Goal: Task Accomplishment & Management: Manage account settings

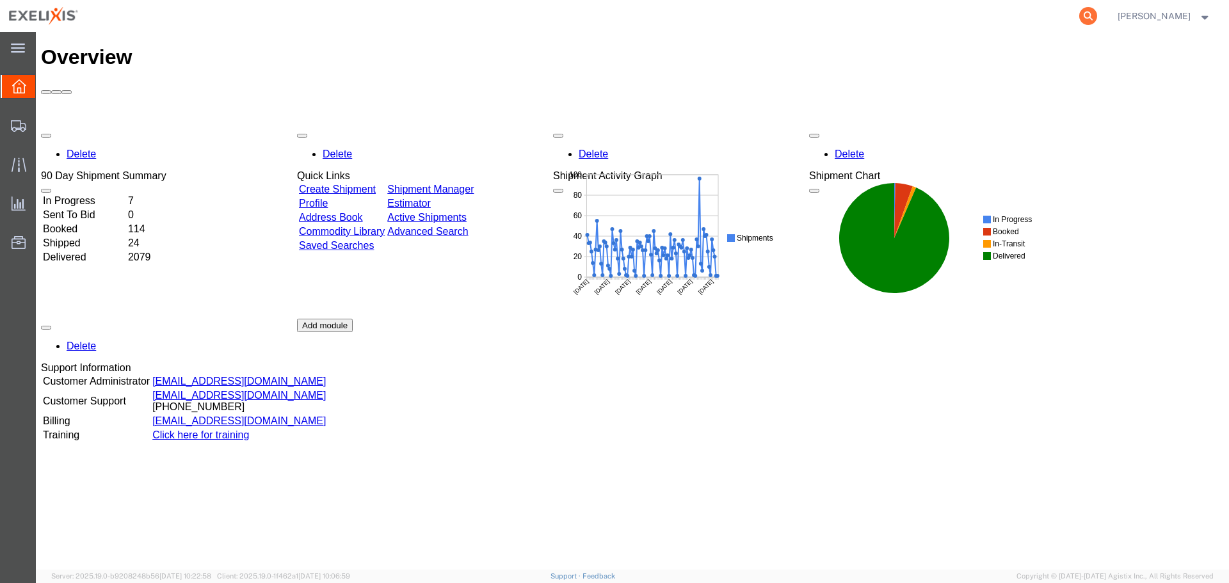
click at [1096, 19] on icon at bounding box center [1088, 16] width 18 height 18
click at [929, 26] on input "search" at bounding box center [884, 16] width 389 height 31
paste input "251421306CL"
type input "251421306CL"
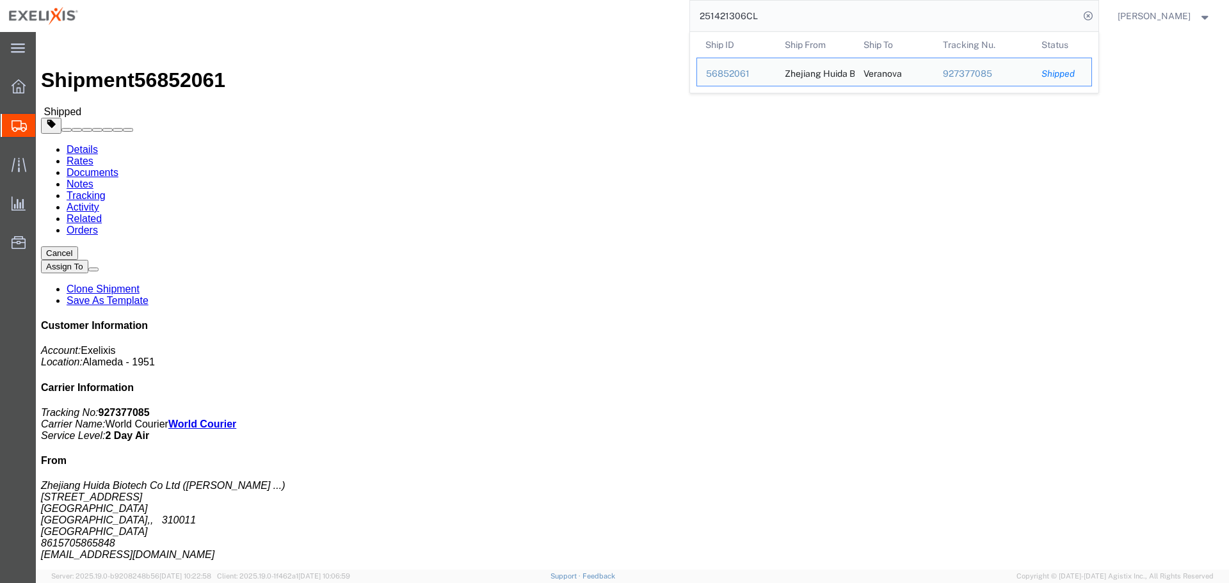
click button "button"
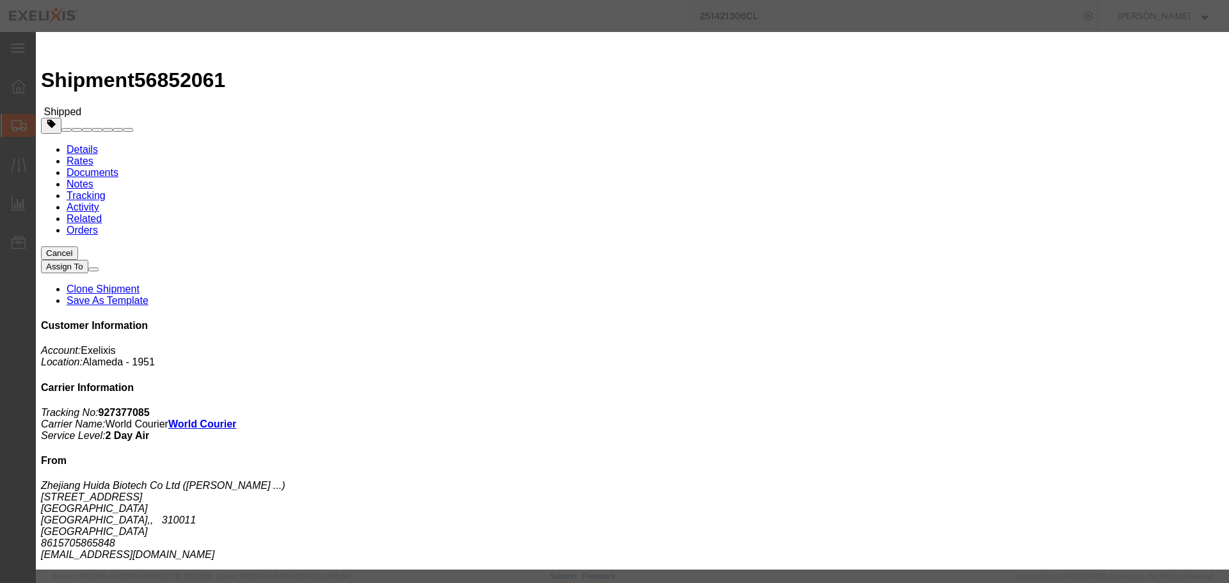
click select "Select Account Type Activity ID Airline Appointment Number ASN Batch Request # …"
select select "ACTYP"
click select "Select Account Type Activity ID Airline Appointment Number ASN Batch Request # …"
click input "text"
type input "SAF-Other"
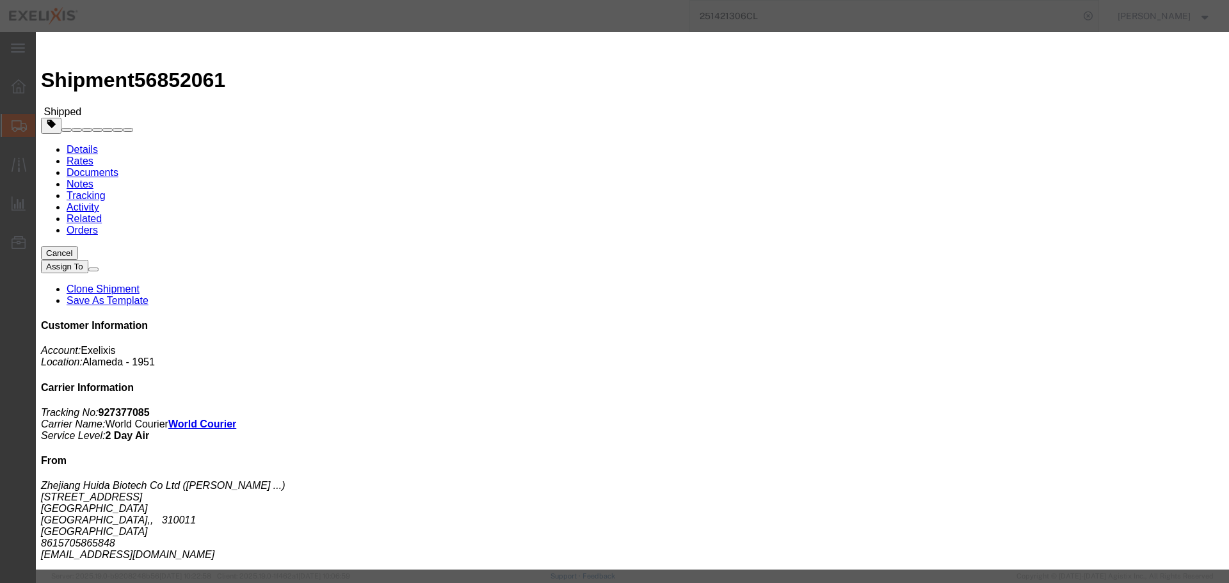
click button "Add another reference"
click select "Select Account Type Activity ID Airline Appointment Number ASN Batch Request # …"
select select "DEPT"
click select "Select Account Type Activity ID Airline Appointment Number ASN Batch Request # …"
click div "Select Account Type Activity ID Airline Appointment Number ASN Batch Request # …"
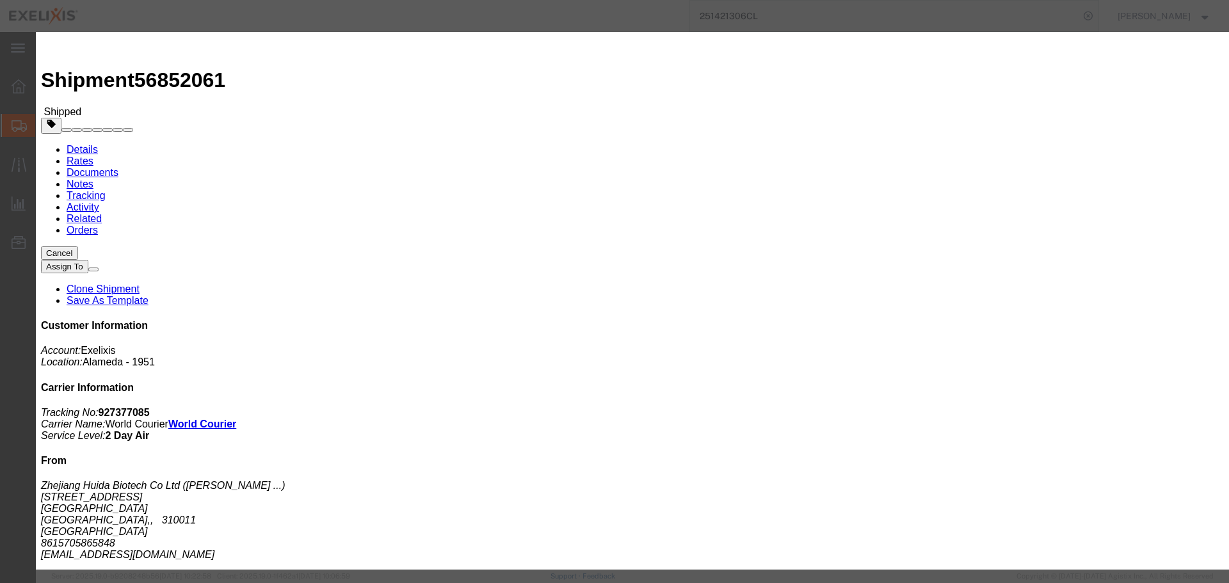
click input "text"
type input "Biologics"
click button "Add another reference"
click select "Select Account Type Activity ID Airline Appointment Number ASN Batch Request # …"
select select "PROJ"
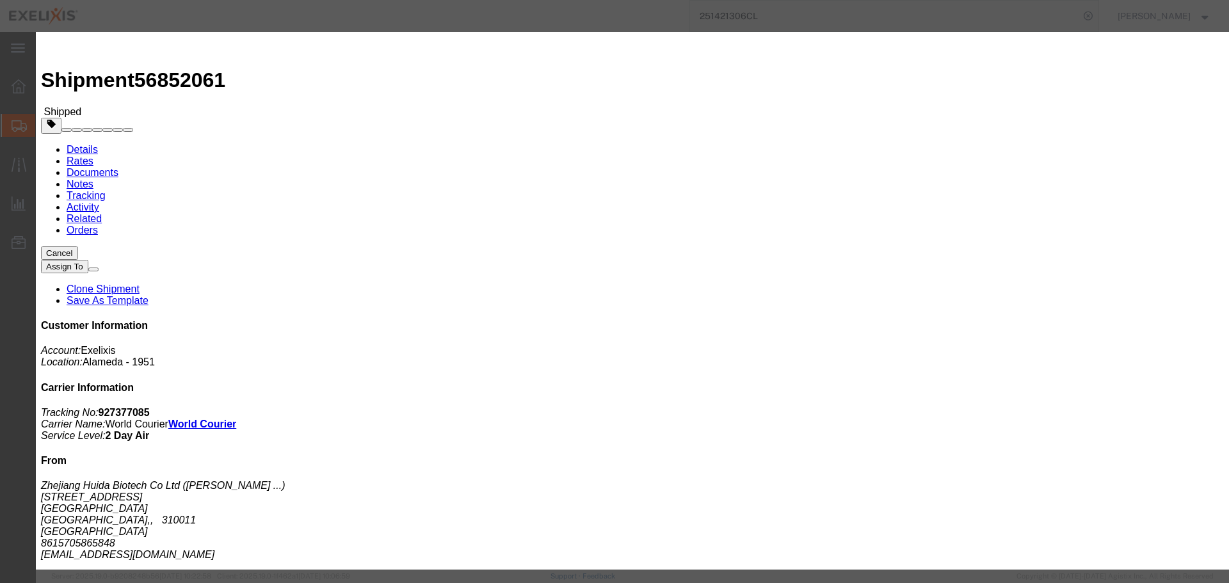
click select "Select Account Type Activity ID Airline Appointment Number ASN Batch Request # …"
type input "XB371"
click button "Add another reference"
click select "Select Account Type Activity ID Airline Appointment Number ASN Batch Request # …"
select select "LOT"
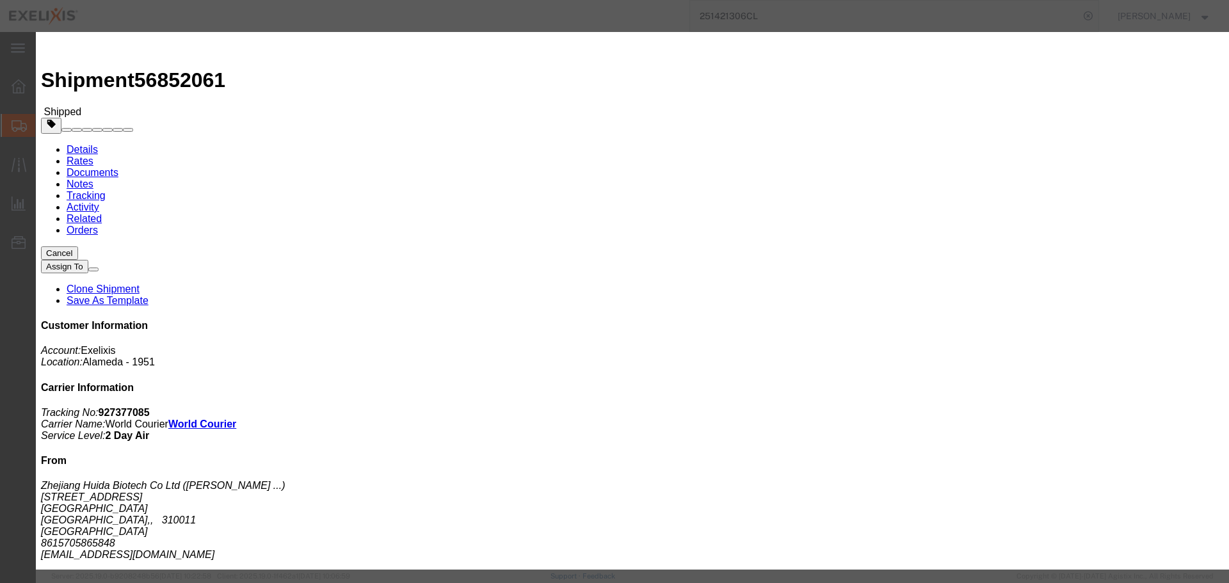
click select "Select Account Type Activity ID Airline Appointment Number ASN Batch Request # …"
click input "text"
paste input "KY23503-20240801"
type input "KY23503-20240801"
click button "Save"
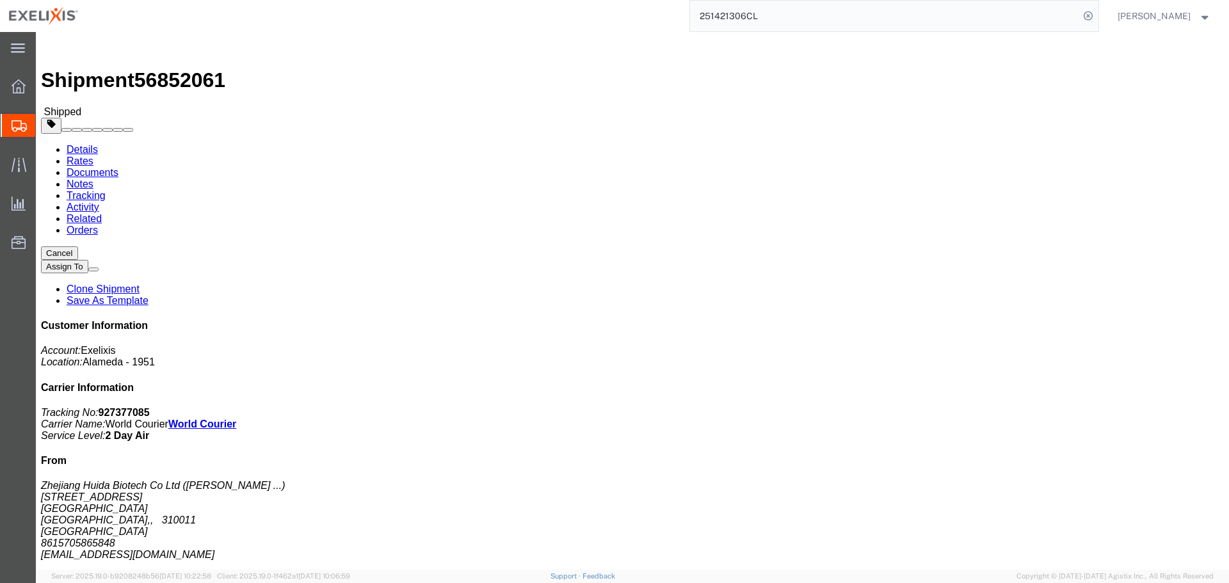
click at [723, 20] on input "251421306CL" at bounding box center [884, 16] width 389 height 31
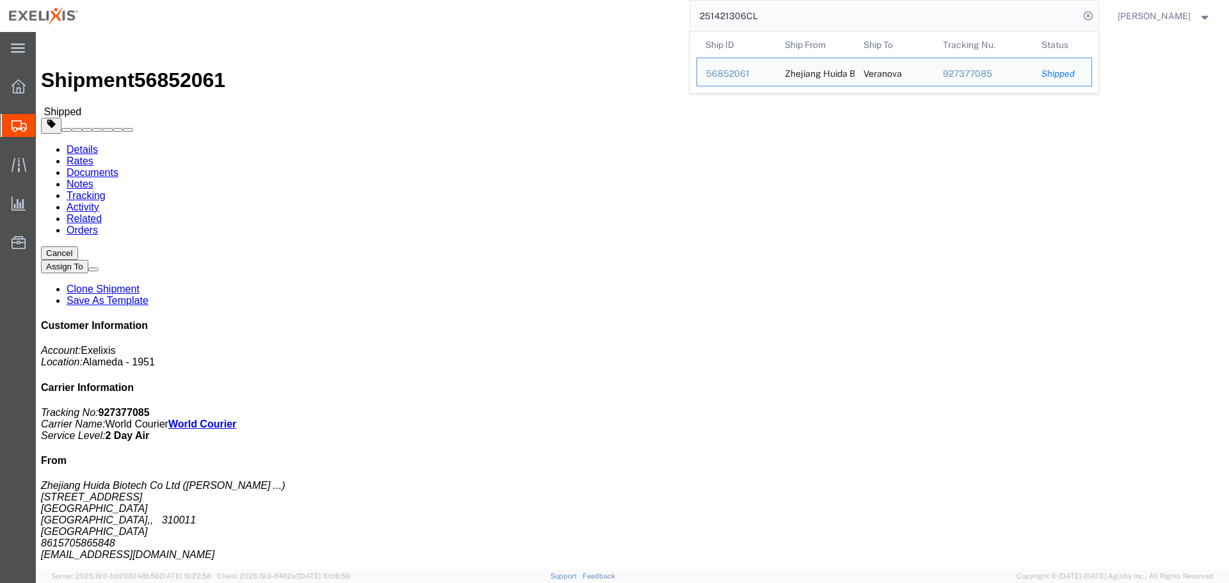
click at [723, 20] on input "251421306CL" at bounding box center [884, 16] width 389 height 31
paste input "S1083911"
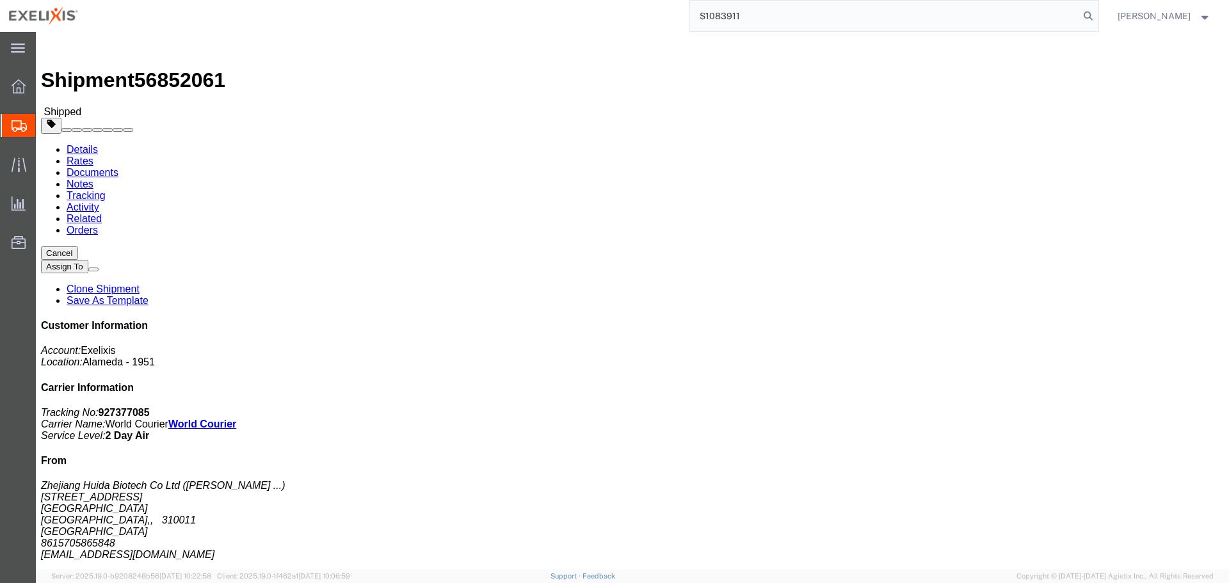
type input "S1083911"
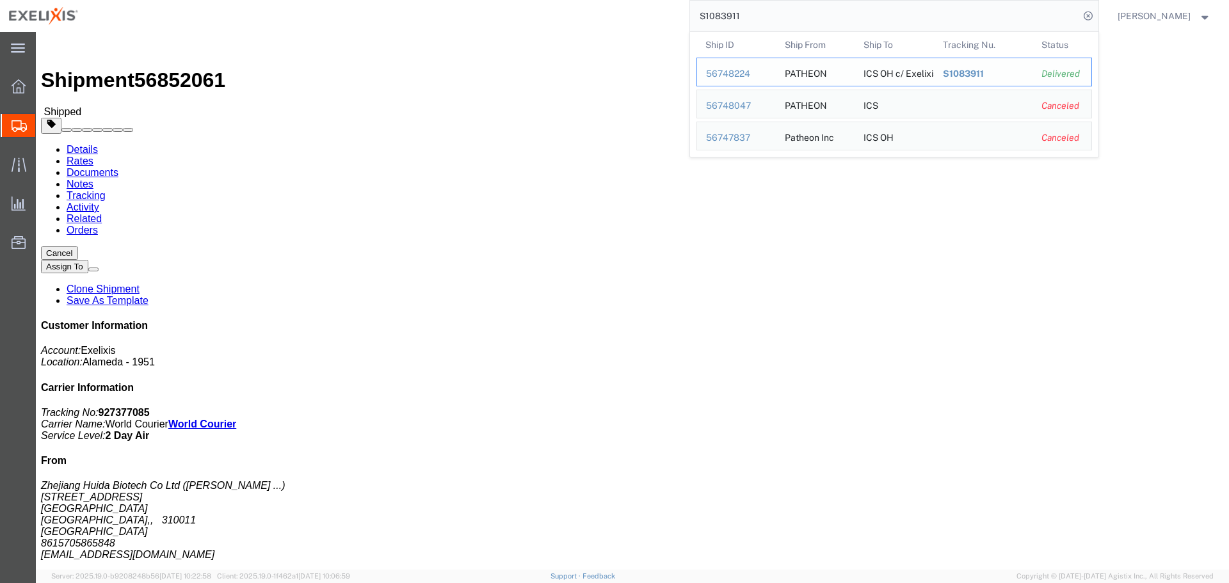
click at [756, 70] on div "56748224" at bounding box center [736, 73] width 61 height 13
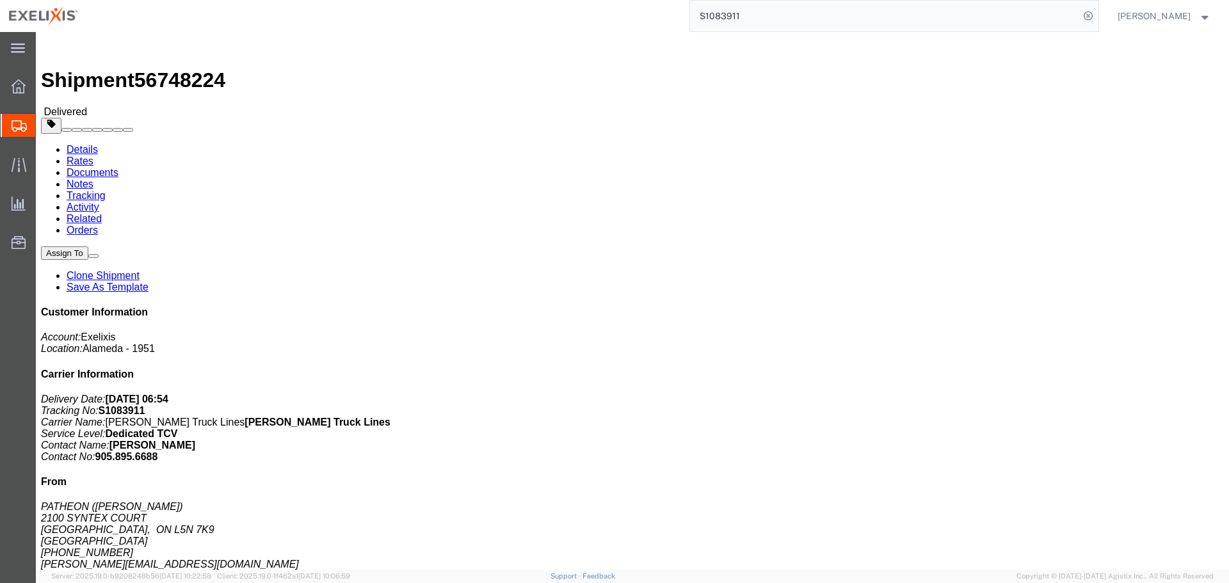
click button "button"
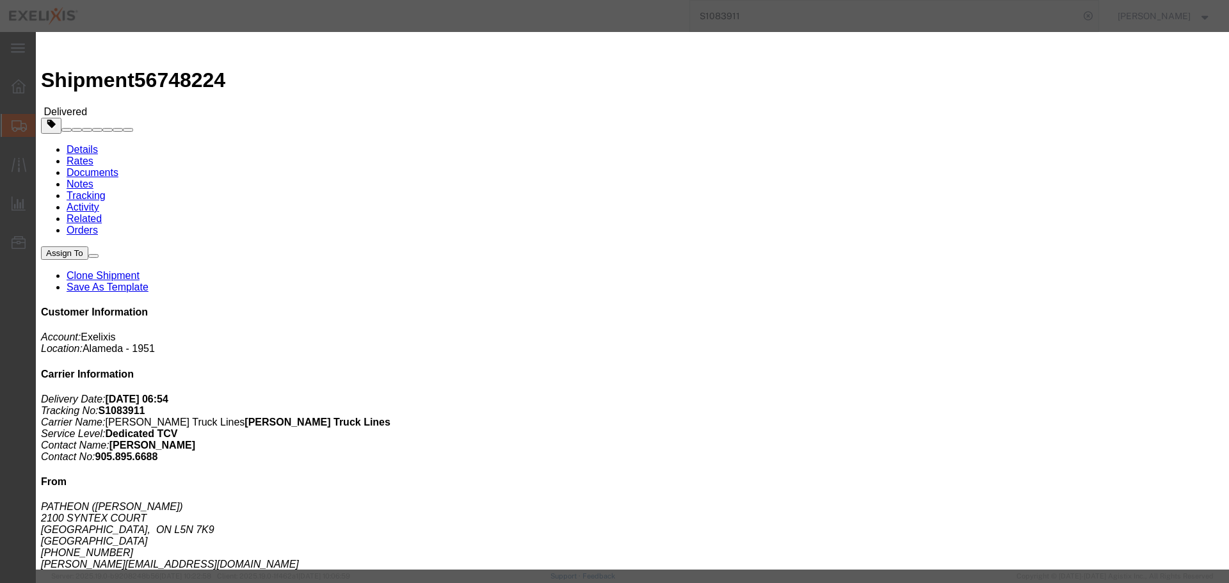
click select "Select Account Type Activity ID Airline Appointment Number ASN Batch Request # …"
select select "ACTYP"
click select "Select Account Type Activity ID Airline Appointment Number ASN Batch Request # …"
click input "text"
type input "Commercial"
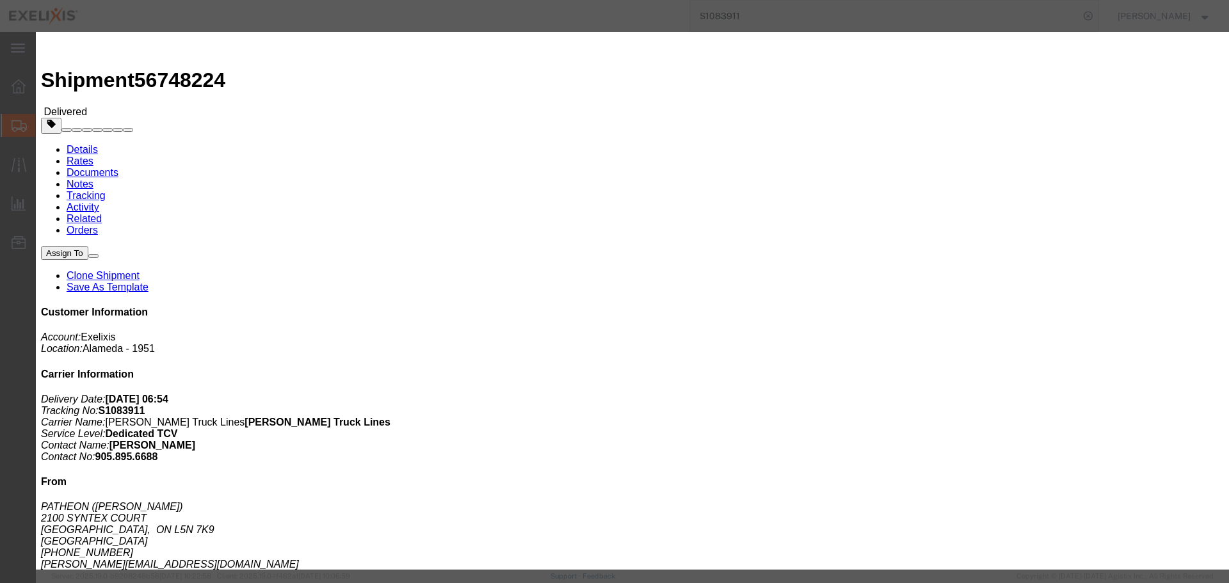
click button "Add another reference"
click select "Select Account Type Activity ID Airline Appointment Number ASN Batch Request # …"
select select "DEPT"
click select "Select Account Type Activity ID Airline Appointment Number ASN Batch Request # …"
click input "text"
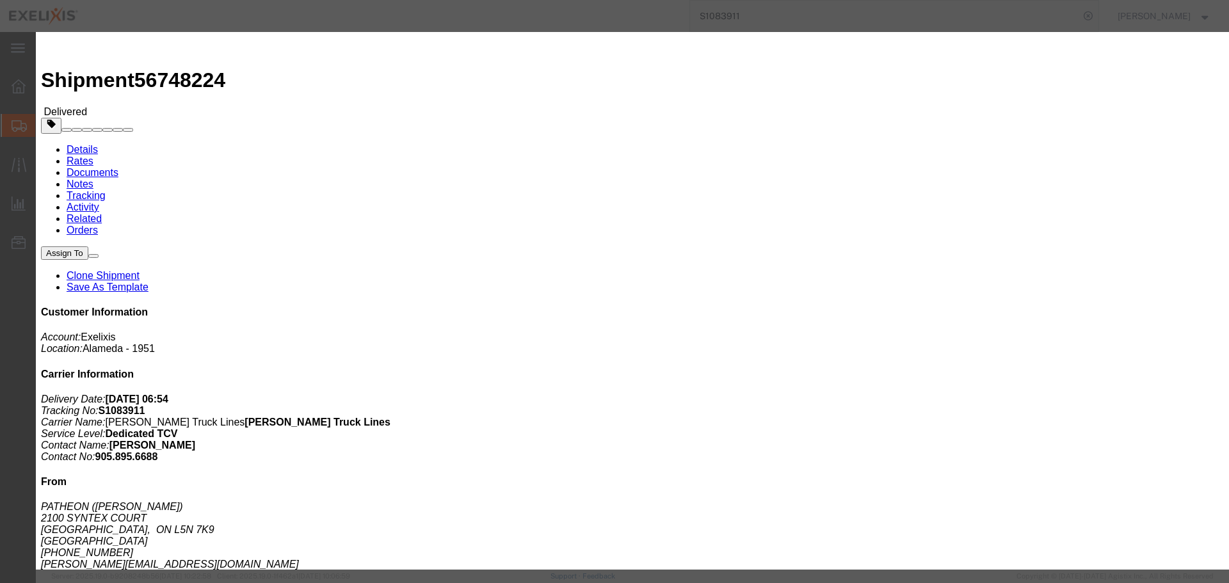
click input "Commercial"
click input "text"
paste input "Commercial"
type input "Commercial"
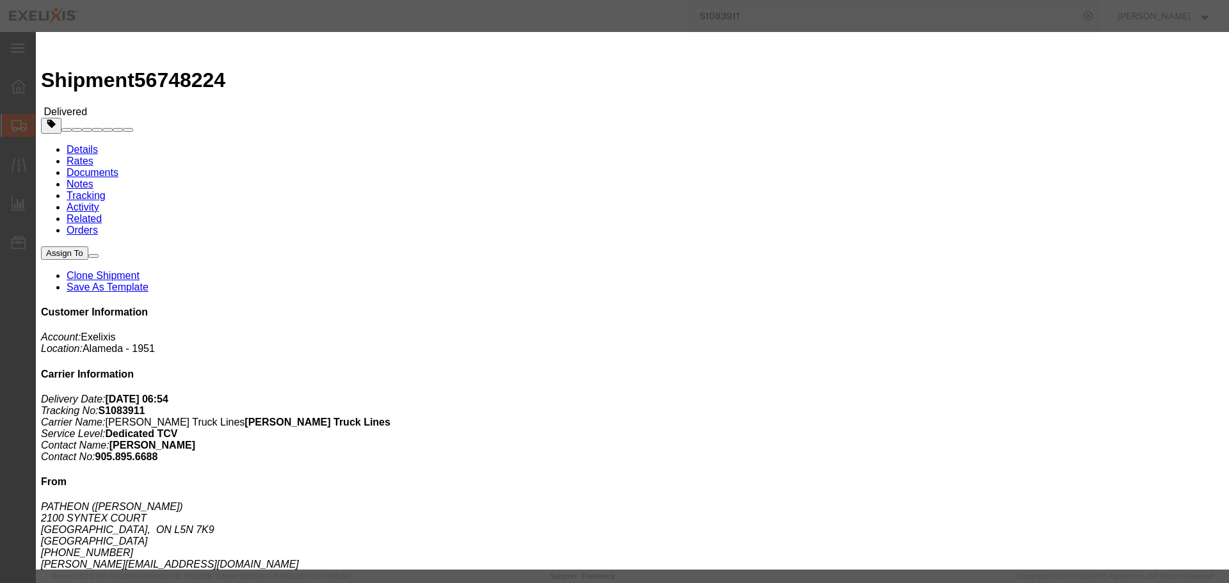
click button "Save"
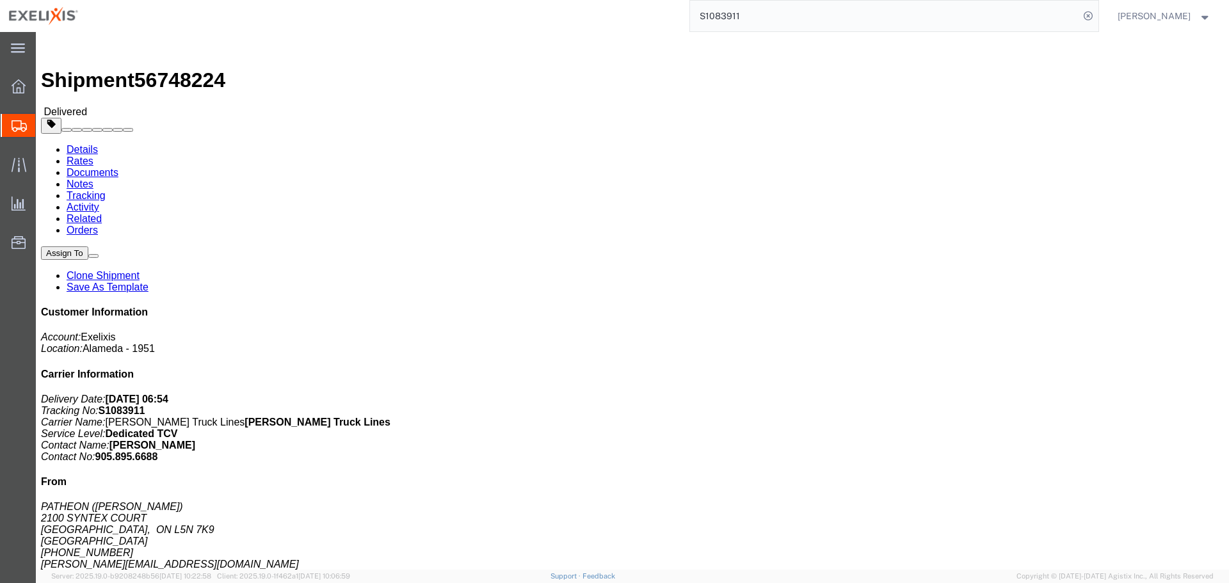
click b "S1083911"
copy b "S1083911"
